Goal: Check status

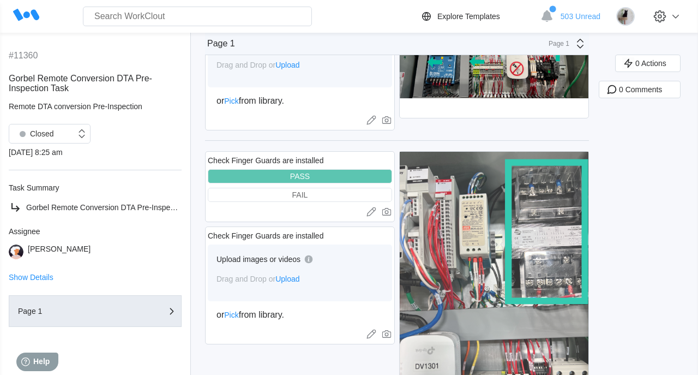
scroll to position [1912, 0]
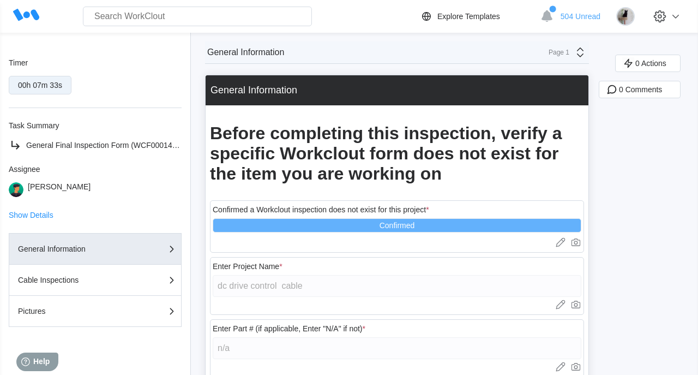
scroll to position [130, 0]
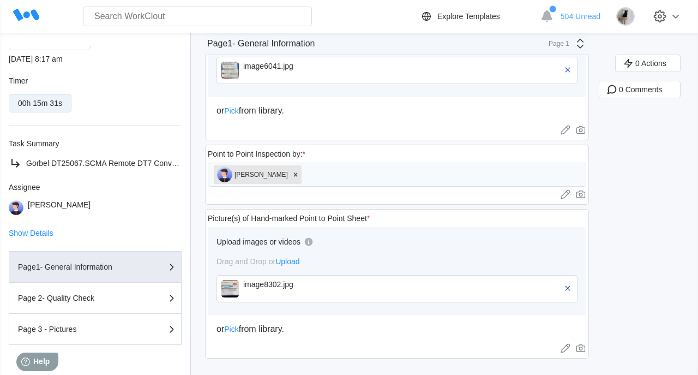
scroll to position [130, 0]
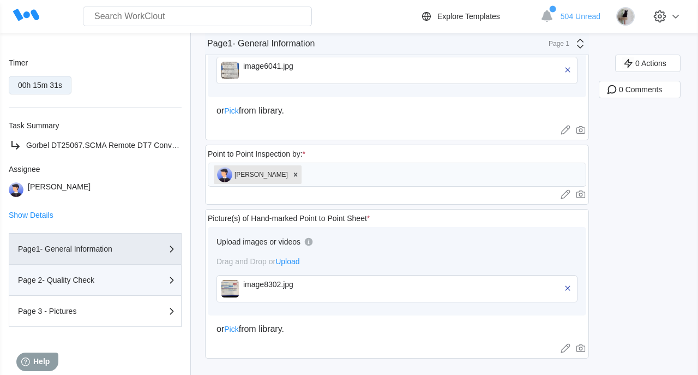
click at [102, 281] on div "Page 2- Quality Check" at bounding box center [72, 280] width 109 height 8
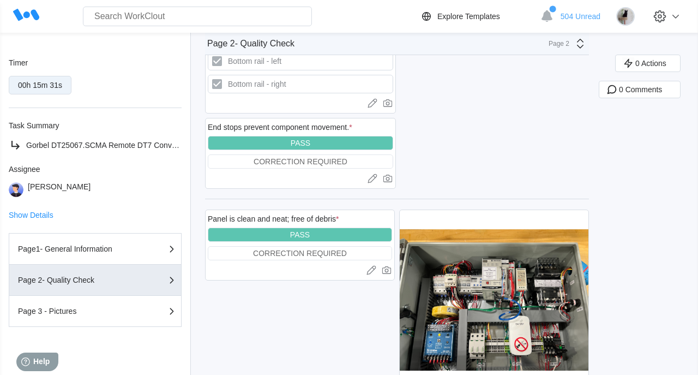
scroll to position [129, 0]
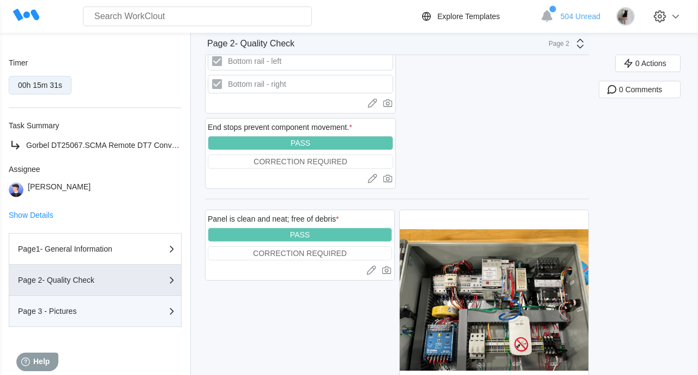
click at [98, 323] on button "Page 3 - Pictures" at bounding box center [95, 311] width 173 height 31
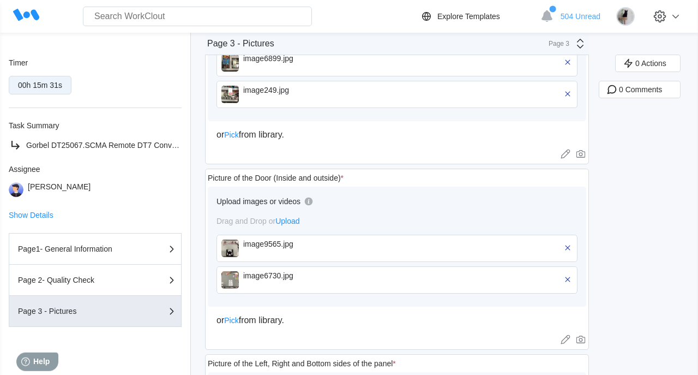
scroll to position [34, 0]
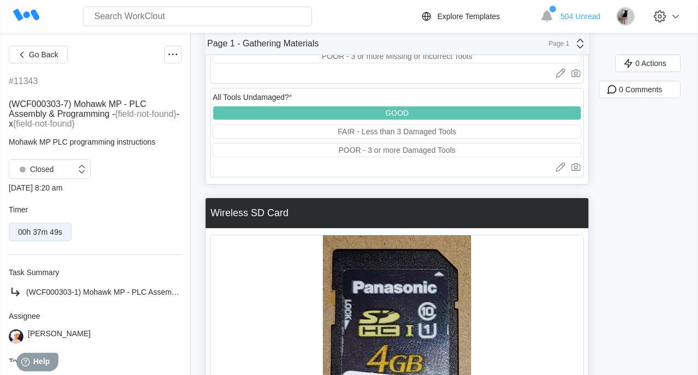
scroll to position [1775, 0]
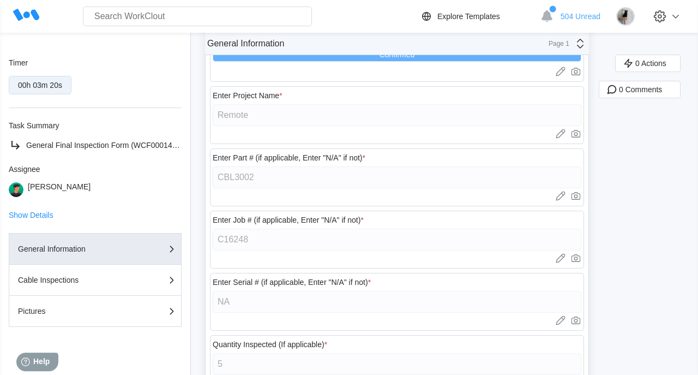
scroll to position [170, 0]
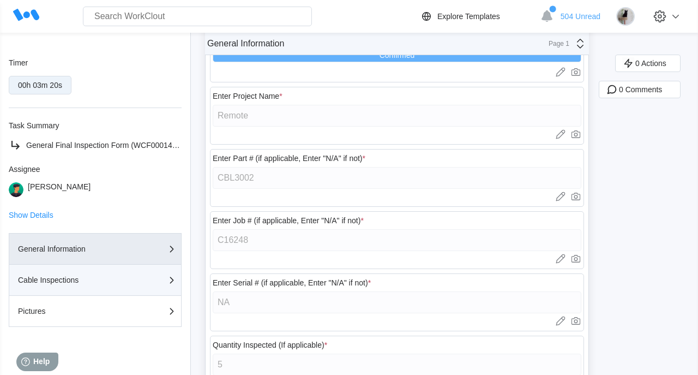
click at [127, 288] on button "Cable Inspections" at bounding box center [95, 279] width 173 height 31
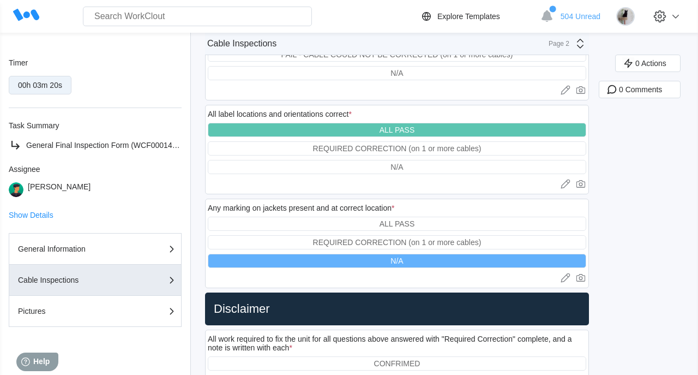
scroll to position [1754, 0]
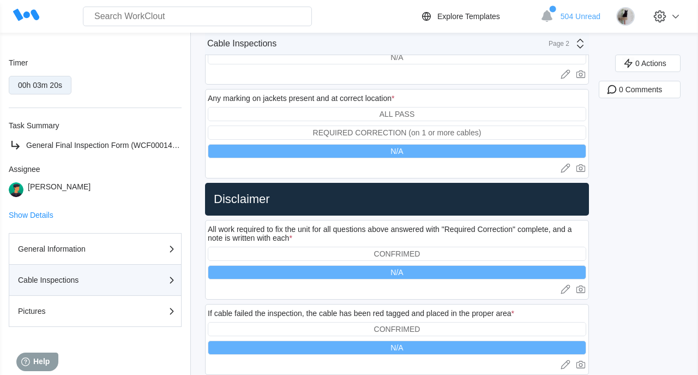
click at [118, 296] on button "Cable Inspections" at bounding box center [95, 279] width 173 height 31
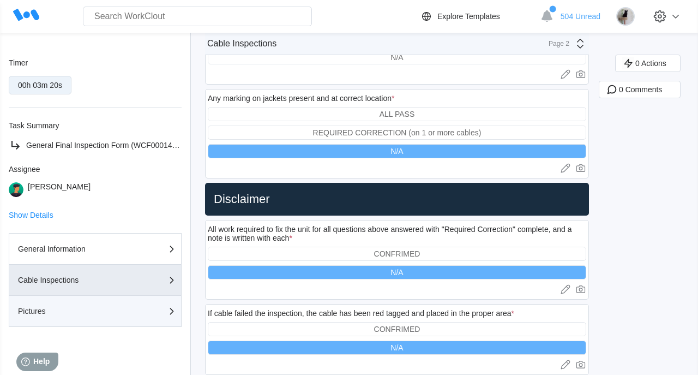
click at [115, 312] on div "Pictures" at bounding box center [72, 311] width 109 height 8
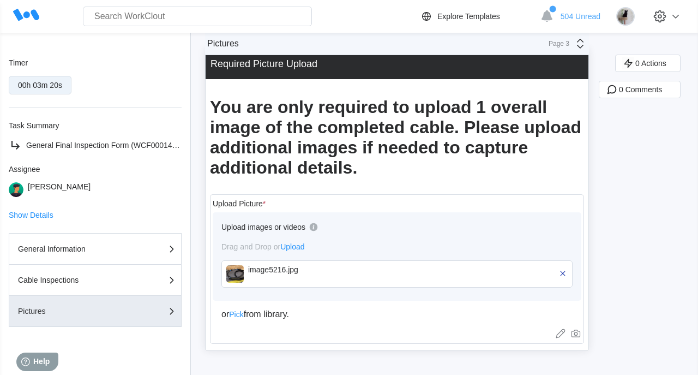
scroll to position [24, 0]
